Goal: Transaction & Acquisition: Purchase product/service

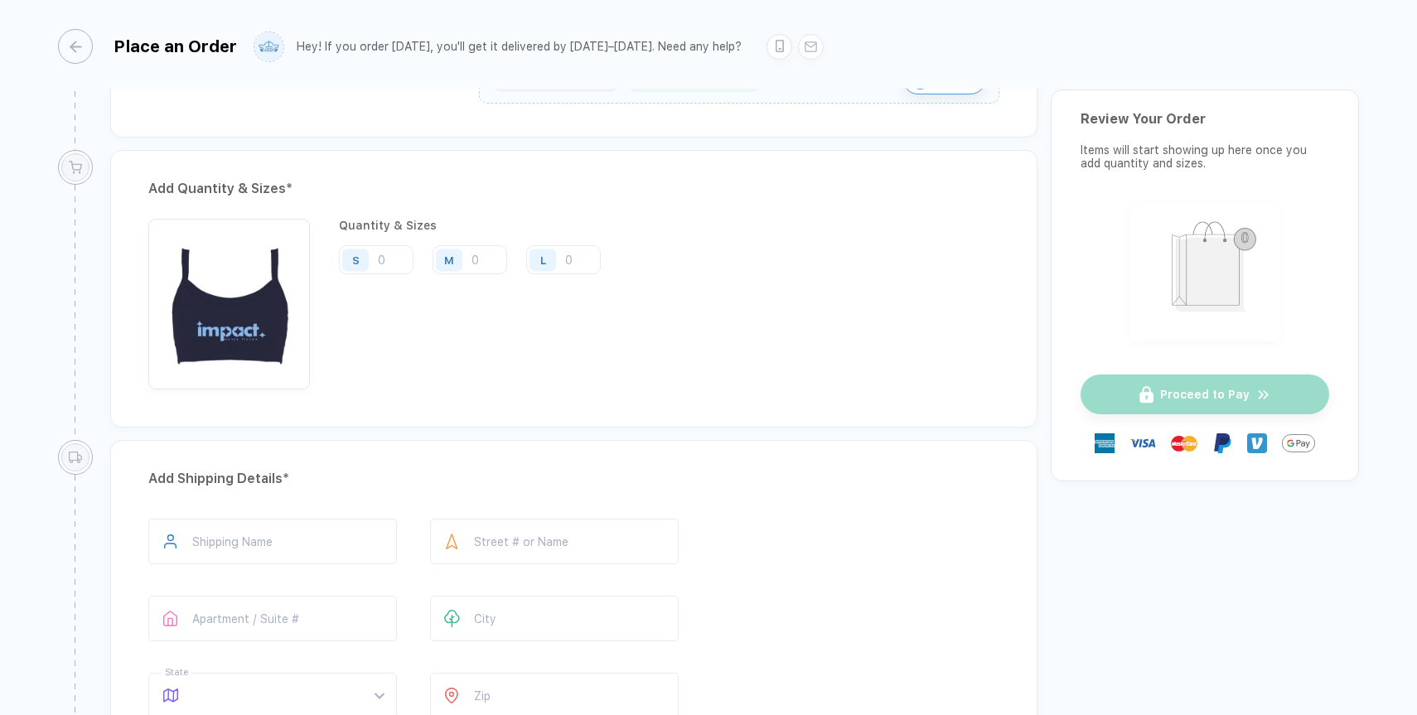
scroll to position [755, 0]
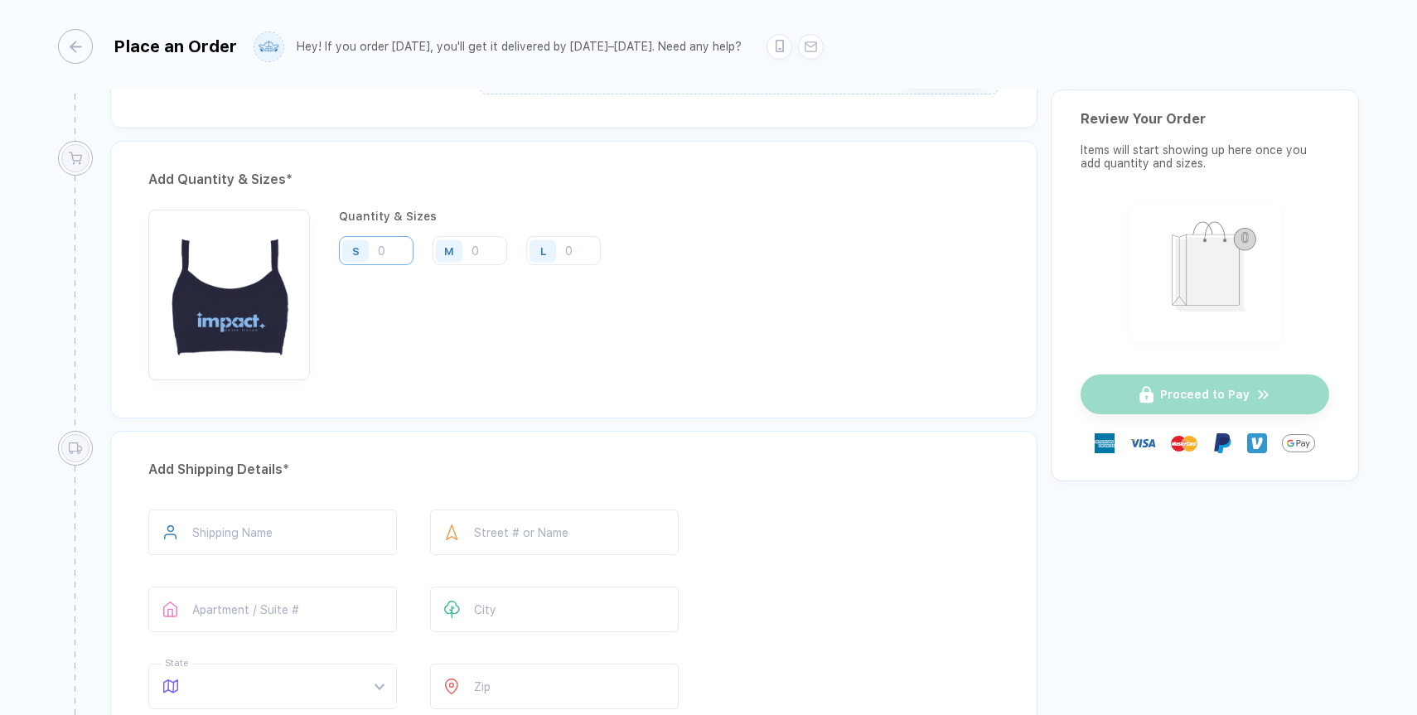
click at [390, 259] on input "number" at bounding box center [376, 250] width 75 height 29
click at [418, 300] on div "Quantity & Sizes S M L" at bounding box center [476, 295] width 274 height 171
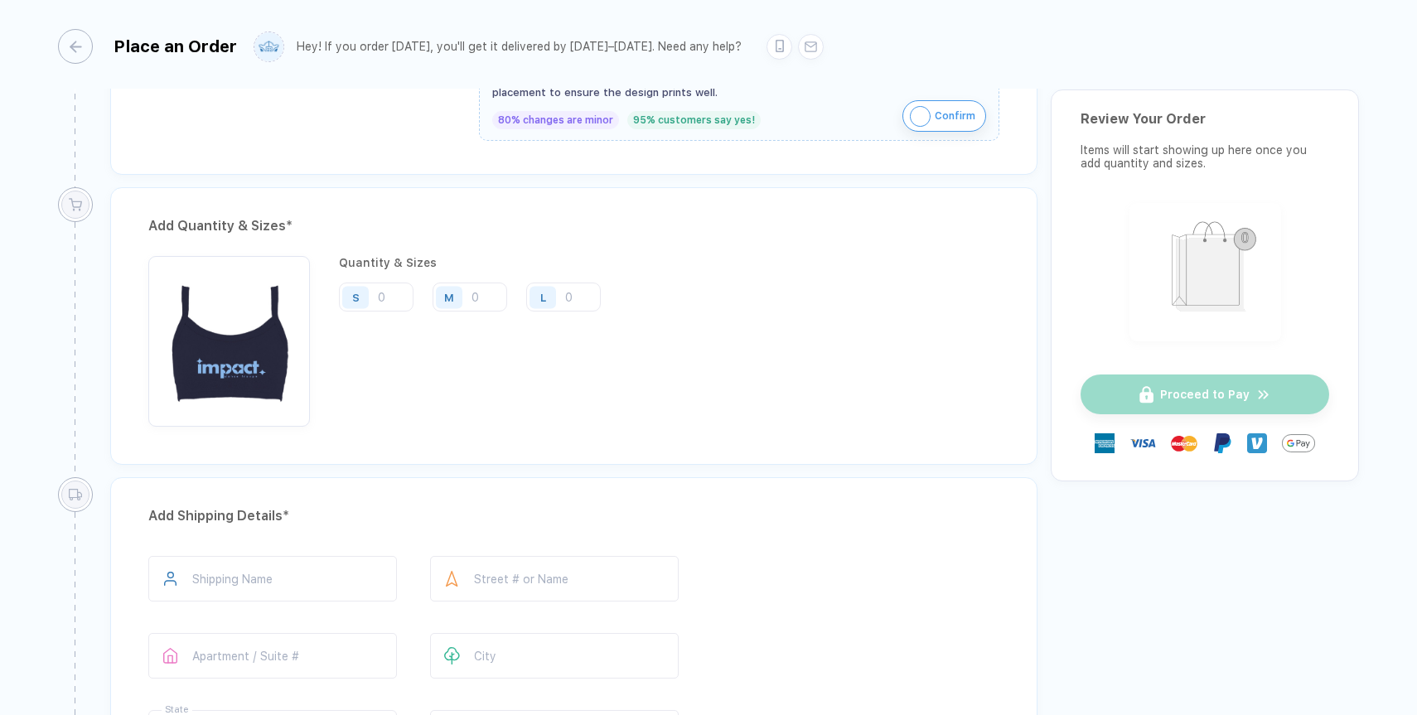
scroll to position [707, 0]
click at [389, 327] on div "Quantity & Sizes S M L" at bounding box center [476, 343] width 274 height 171
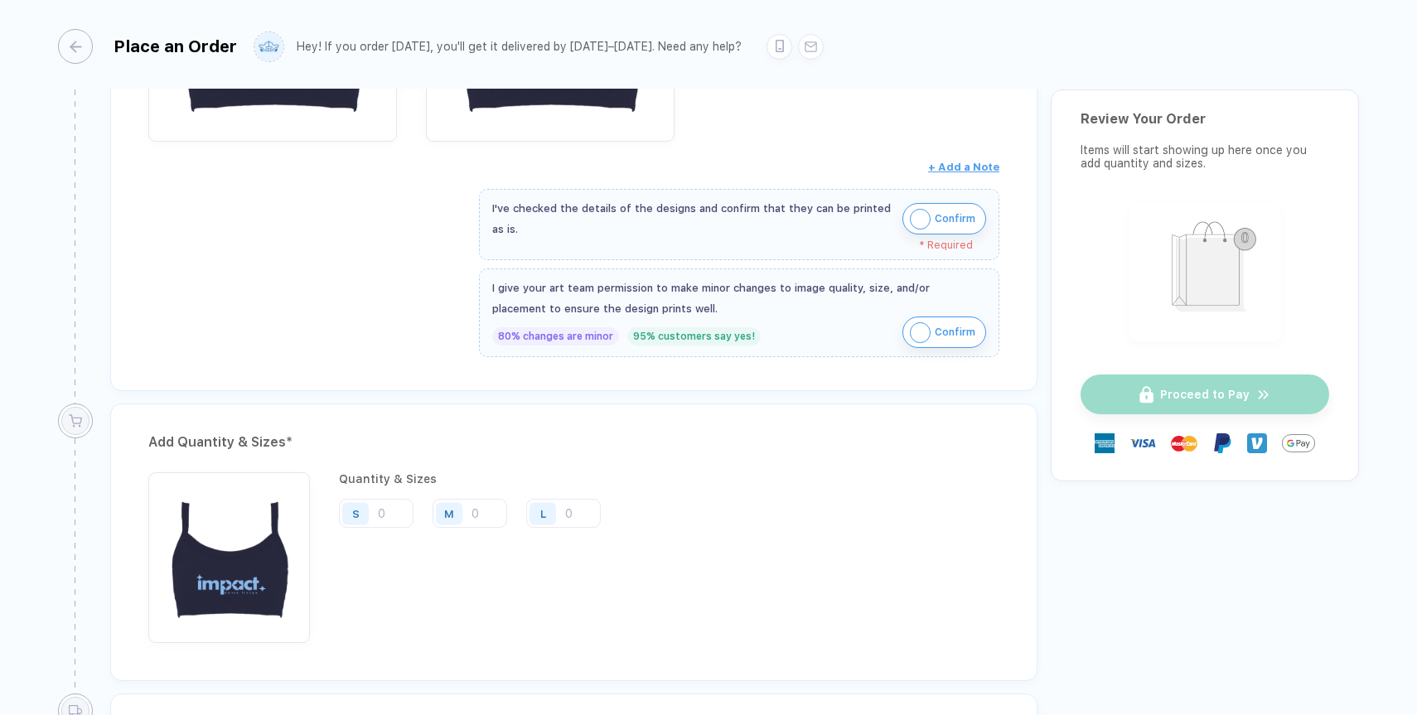
scroll to position [472, 0]
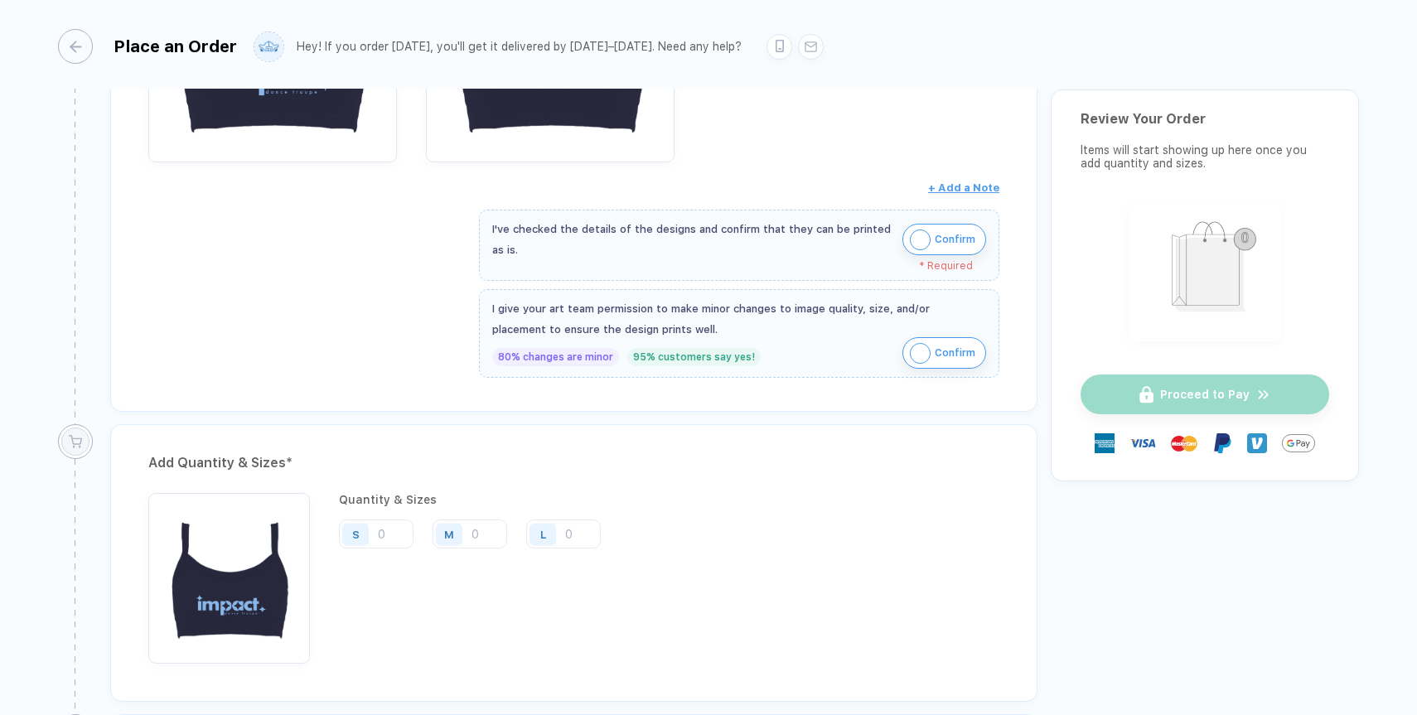
click at [376, 526] on div "S" at bounding box center [358, 534] width 38 height 29
click at [358, 529] on div "S" at bounding box center [355, 534] width 7 height 12
click at [390, 534] on input "number" at bounding box center [376, 534] width 75 height 29
click at [382, 573] on div "Quantity & Sizes S M L" at bounding box center [476, 578] width 274 height 171
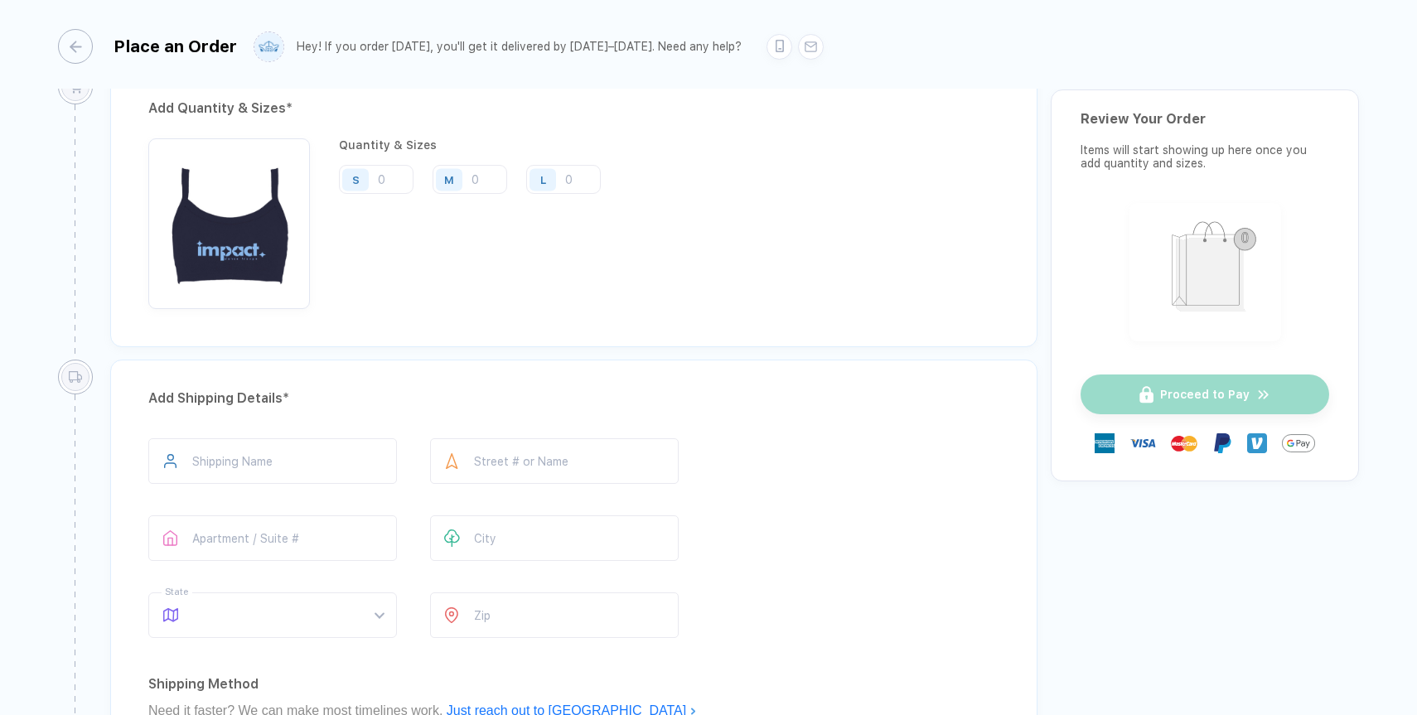
scroll to position [153, 0]
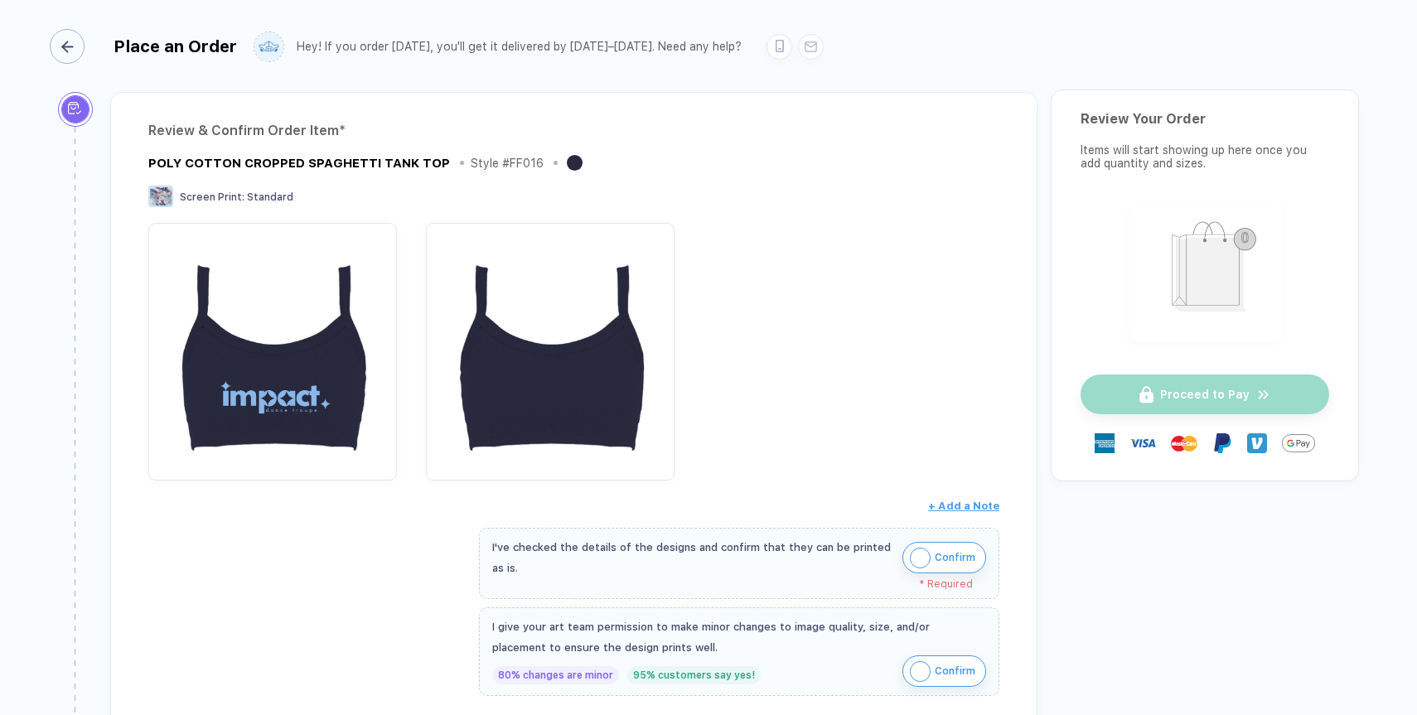
click at [75, 51] on div "button" at bounding box center [67, 46] width 35 height 35
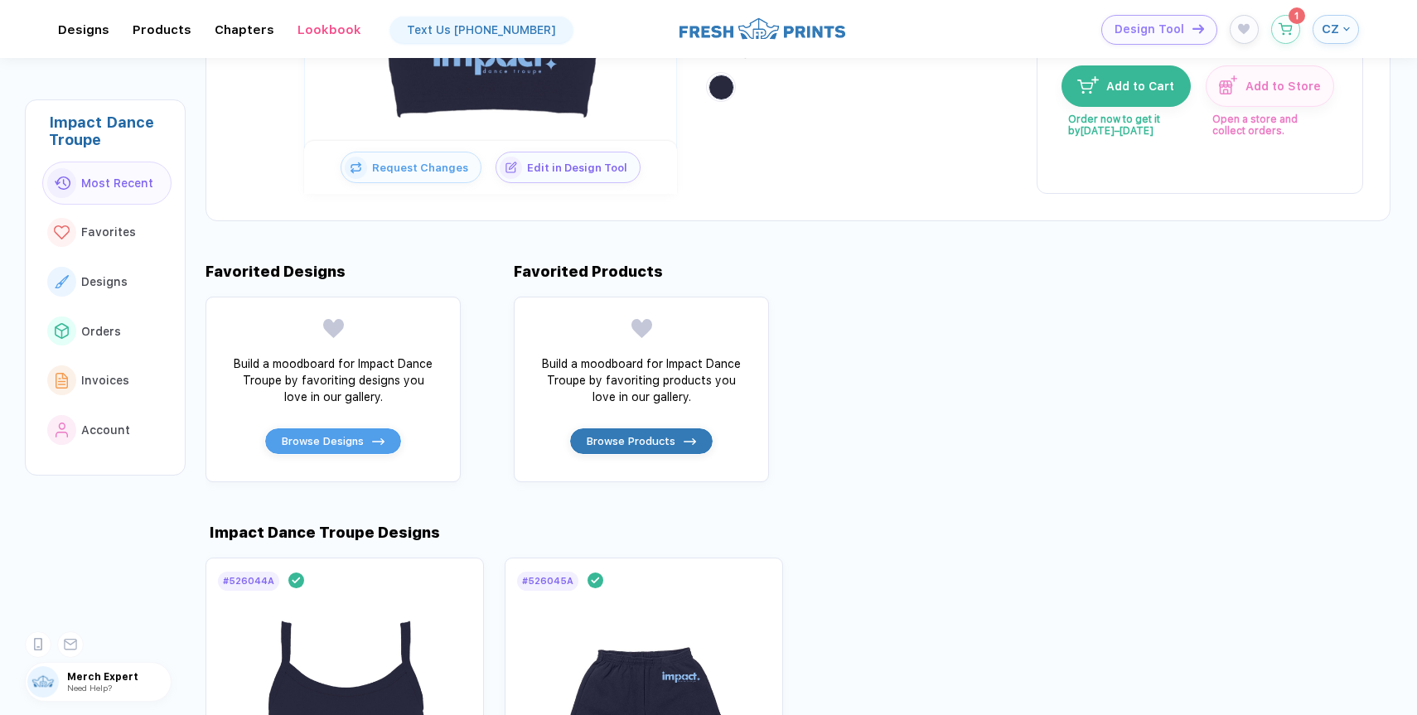
scroll to position [751, 0]
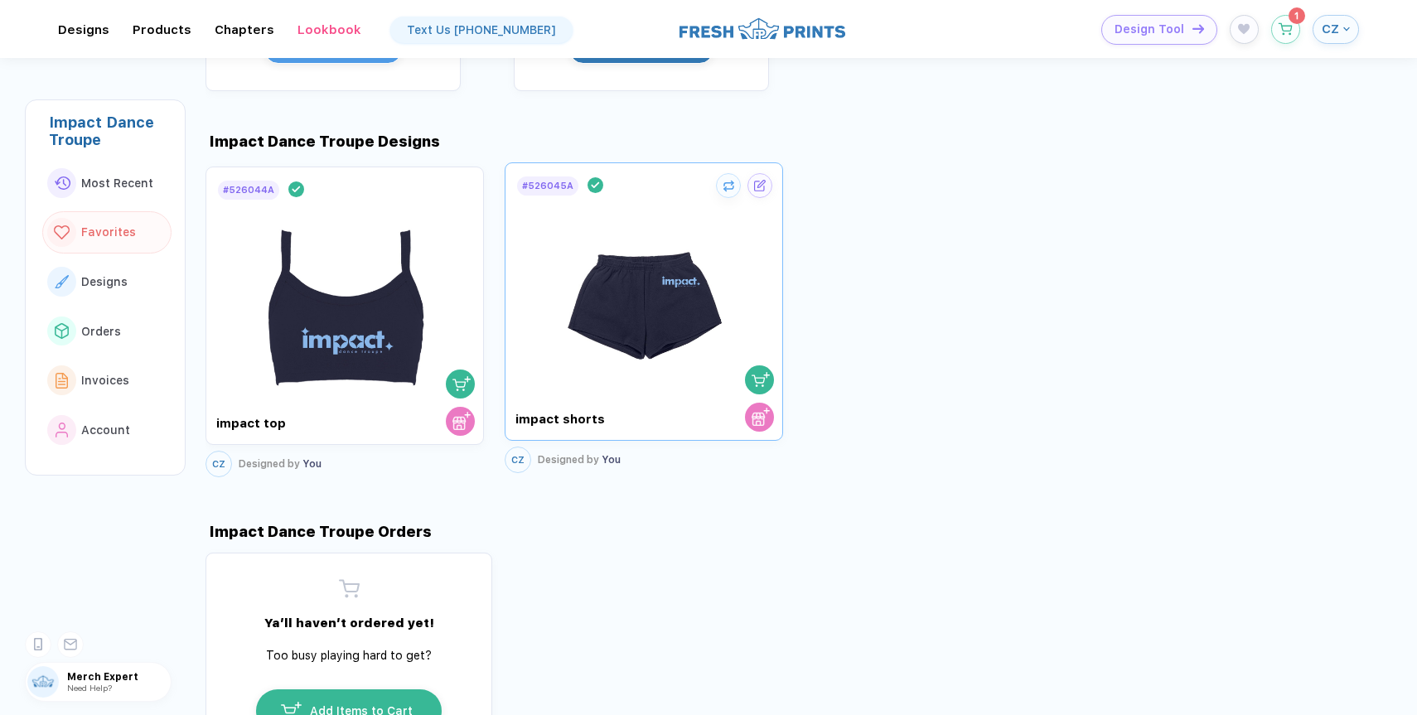
click at [624, 243] on img at bounding box center [644, 294] width 186 height 195
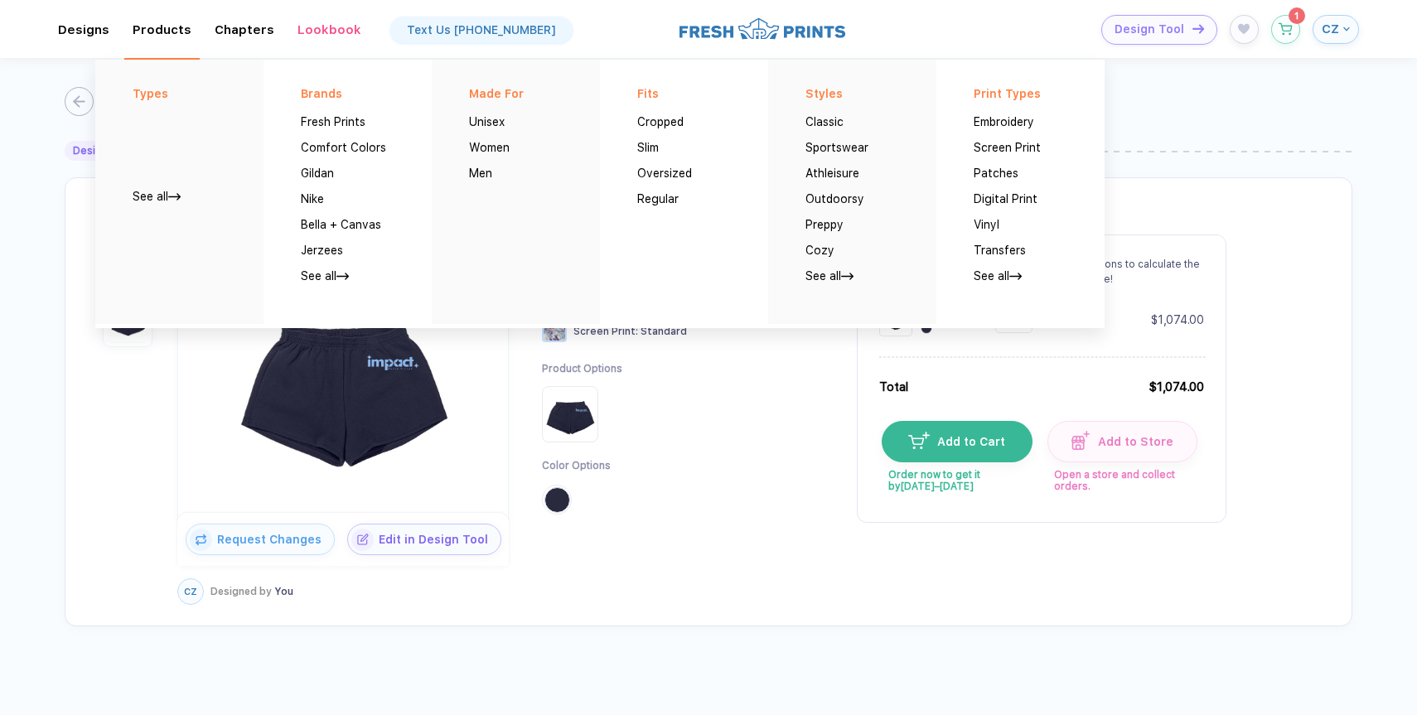
click at [146, 36] on div "Products Types See all Brands Fresh Prints Comfort Colors Gildan Nike Bella + C…" at bounding box center [162, 29] width 59 height 15
